Goal: Understand process/instructions: Learn how to perform a task or action

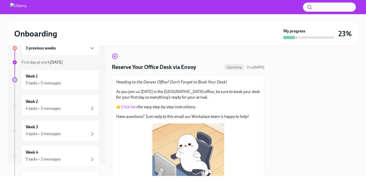
scroll to position [13, 0]
click at [61, 80] on div "Week 1 5 tasks • 5 messages" at bounding box center [61, 79] width 70 height 13
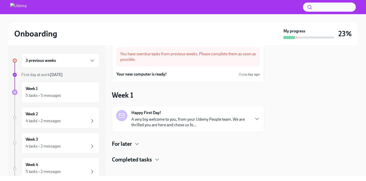
scroll to position [14, 0]
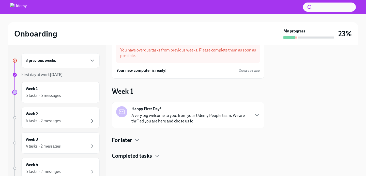
click at [171, 112] on div "Happy First Day! A very big welcome to you, from your Udemy People team. We are…" at bounding box center [190, 115] width 118 height 18
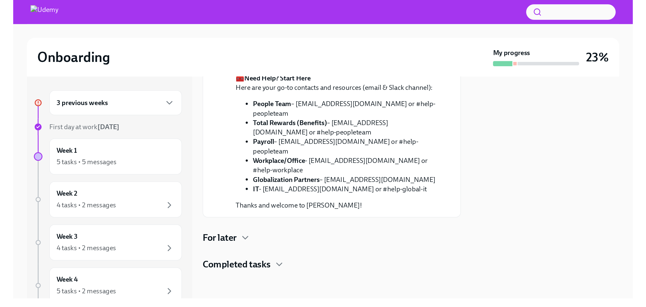
scroll to position [247, 0]
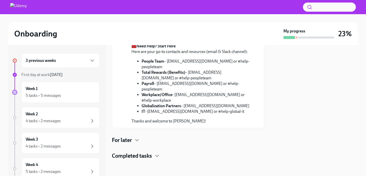
click at [155, 8] on link "Day 1 Learning Path." at bounding box center [157, 5] width 36 height 5
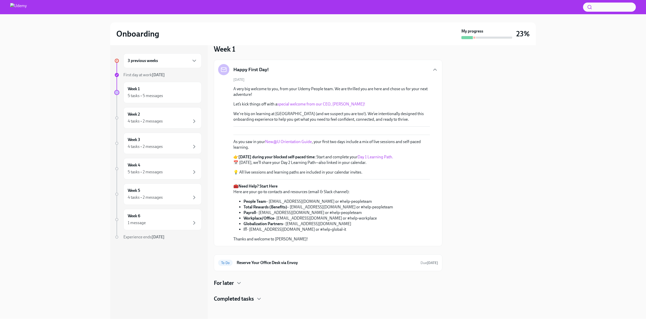
scroll to position [167, 0]
click at [365, 155] on link "Day 1 Learning Path." at bounding box center [375, 156] width 36 height 5
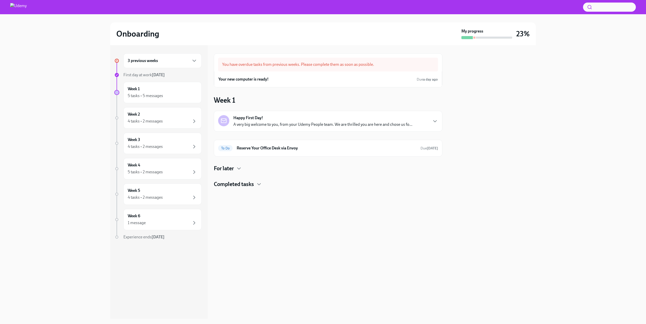
click at [284, 122] on p "A very big welcome to you, from your Udemy People team. We are thrilled you are…" at bounding box center [322, 125] width 179 height 6
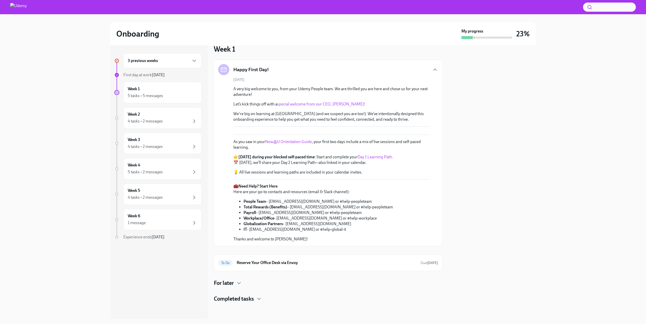
scroll to position [167, 0]
click at [296, 259] on div "To Do Reserve Your Office Desk via Envoy Due [DATE]" at bounding box center [328, 262] width 220 height 8
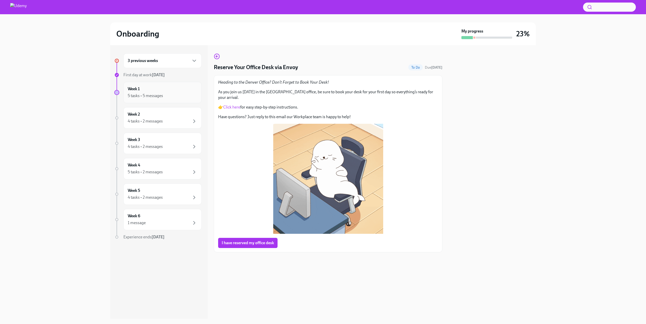
click at [160, 86] on div "Week 1 5 tasks • 5 messages" at bounding box center [162, 92] width 78 height 21
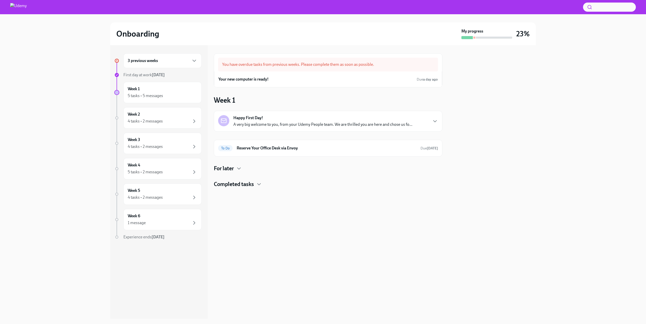
click at [255, 185] on div "Completed tasks" at bounding box center [328, 184] width 229 height 8
click at [267, 122] on p "A very big welcome to you, from your Udemy People team. We are thrilled you are…" at bounding box center [322, 125] width 179 height 6
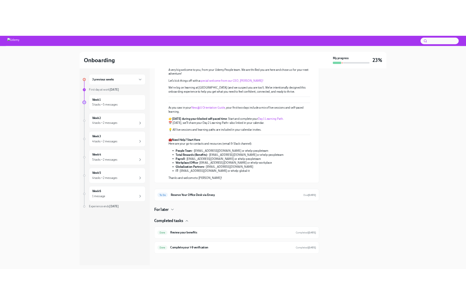
scroll to position [209, 0]
